Goal: Information Seeking & Learning: Stay updated

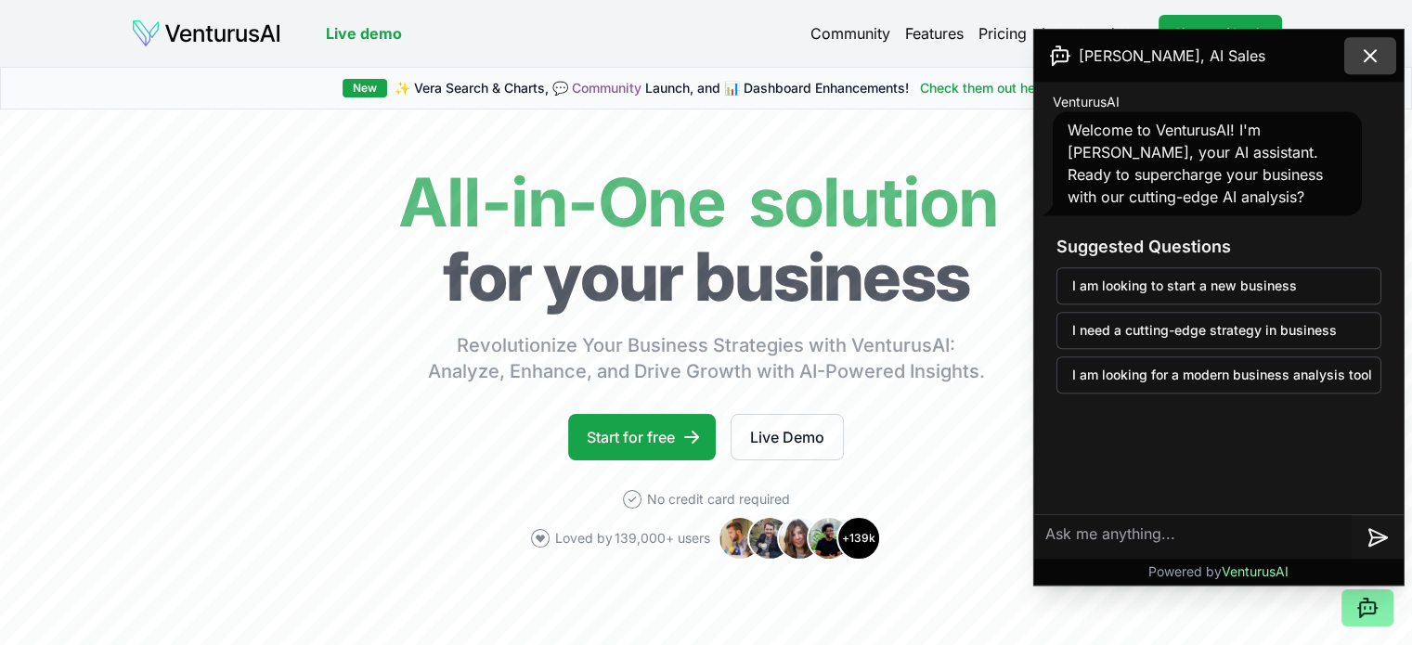
click at [1392, 58] on button at bounding box center [1370, 55] width 52 height 37
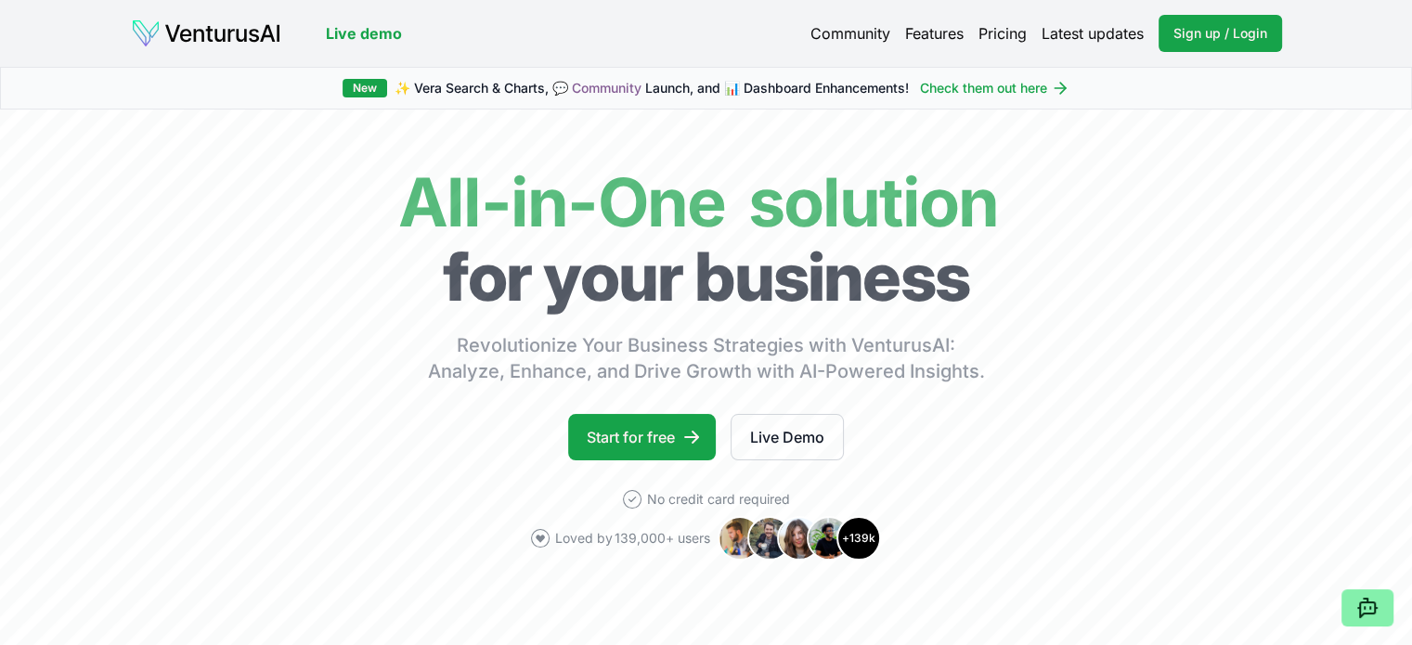
click at [1065, 34] on link "Latest updates" at bounding box center [1093, 33] width 102 height 22
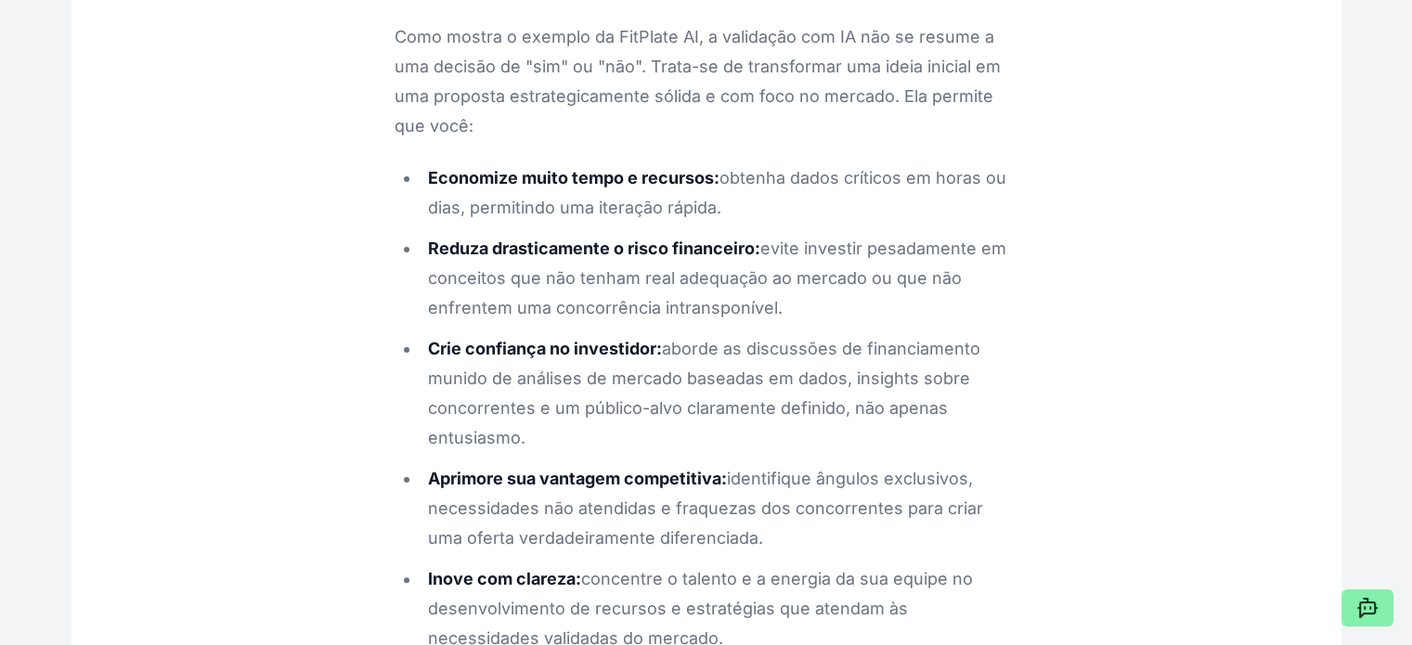
scroll to position [7521, 0]
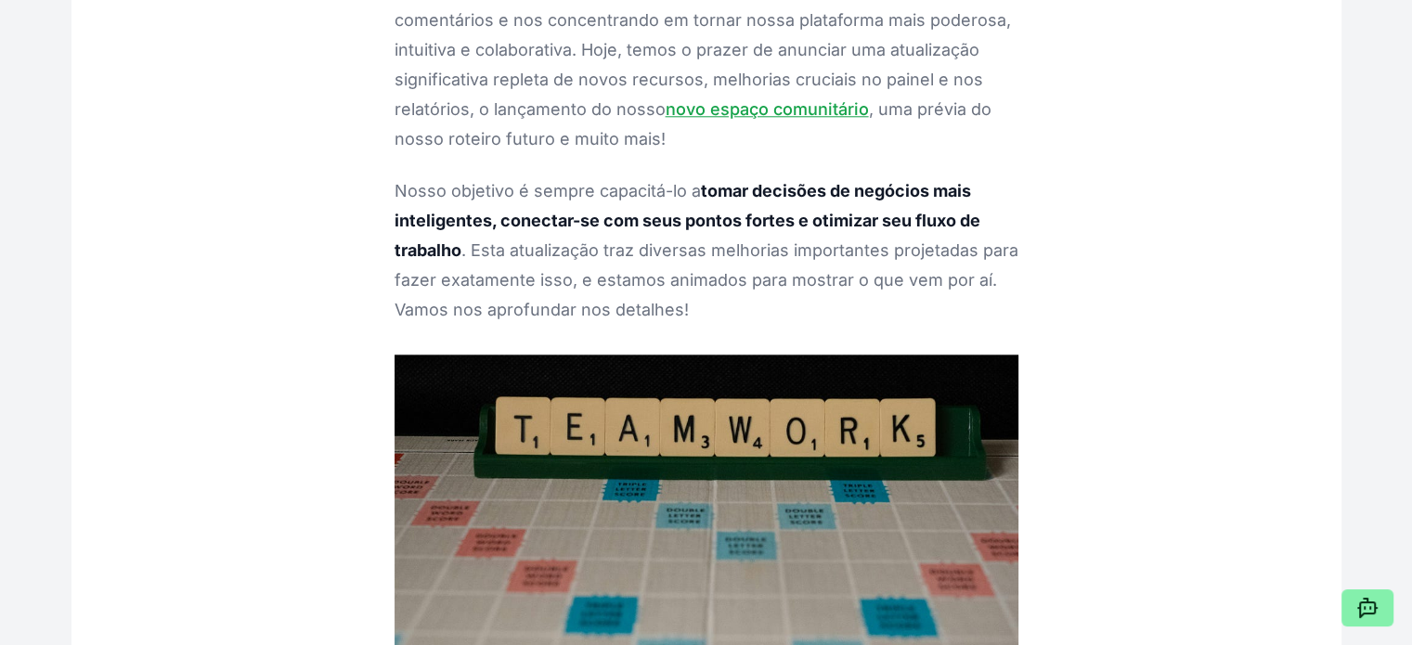
scroll to position [9006, 0]
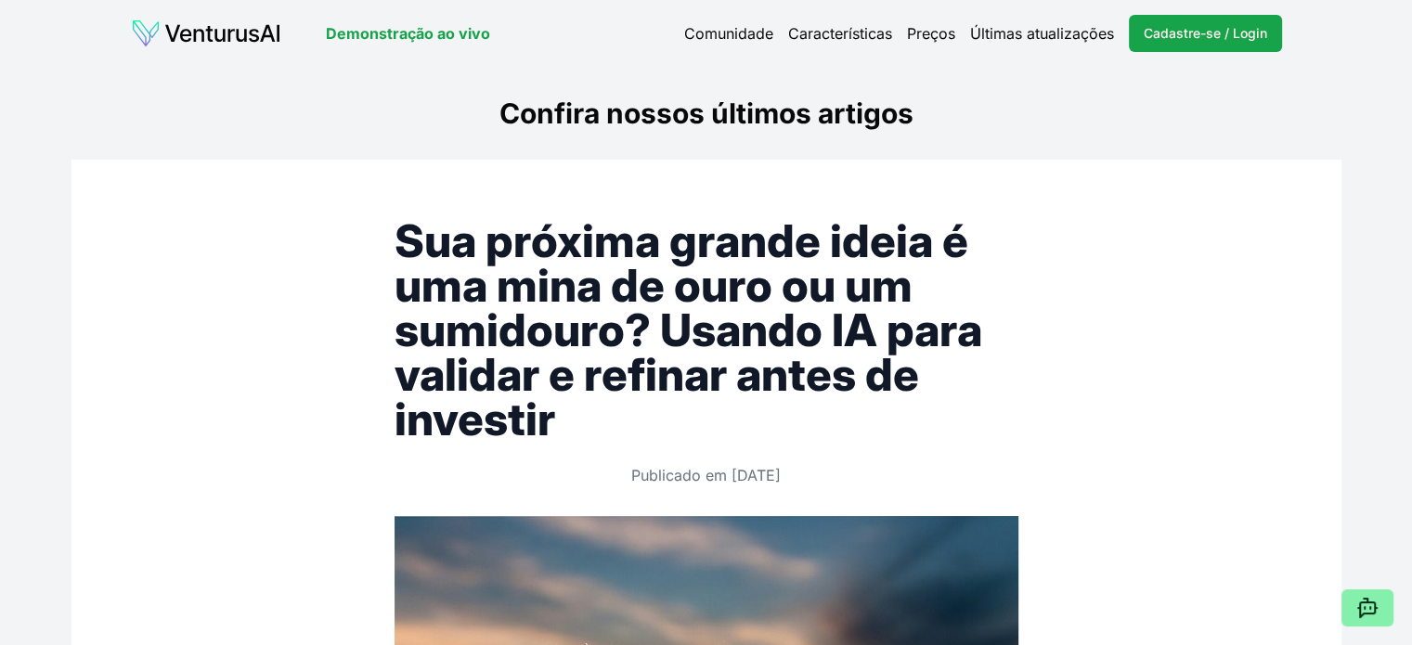
click at [1007, 29] on font "Últimas atualizações" at bounding box center [1042, 33] width 144 height 19
click at [758, 36] on font "Comunidade" at bounding box center [728, 33] width 89 height 19
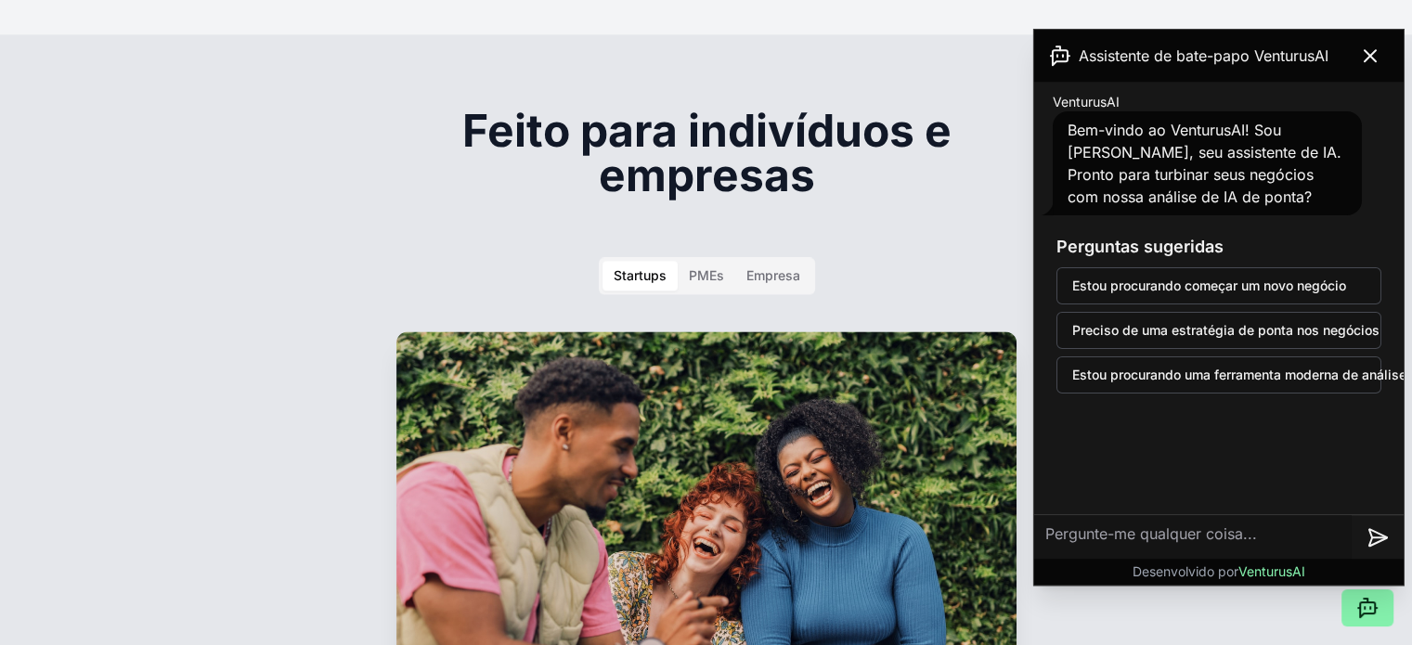
scroll to position [2878, 0]
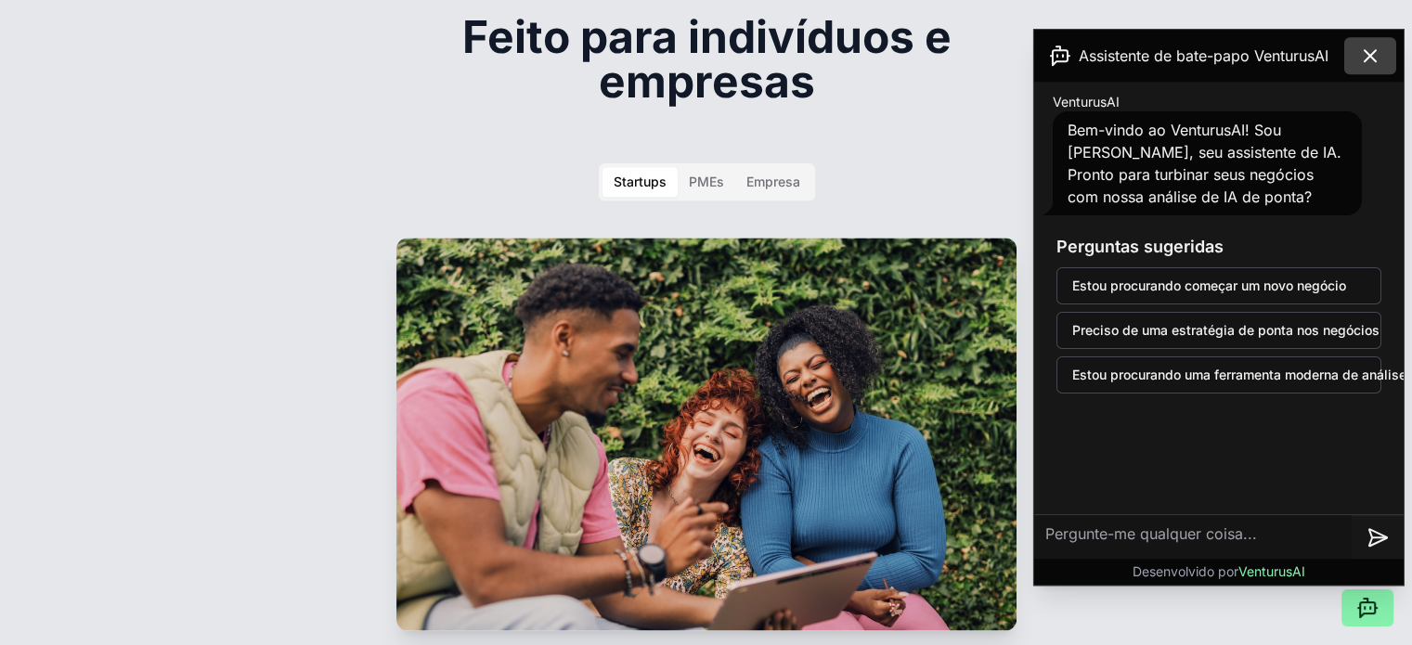
click at [1360, 53] on icon at bounding box center [1370, 56] width 22 height 22
